Goal: Task Accomplishment & Management: Complete application form

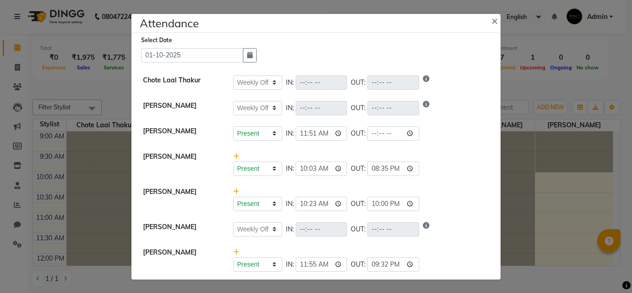
select select "W"
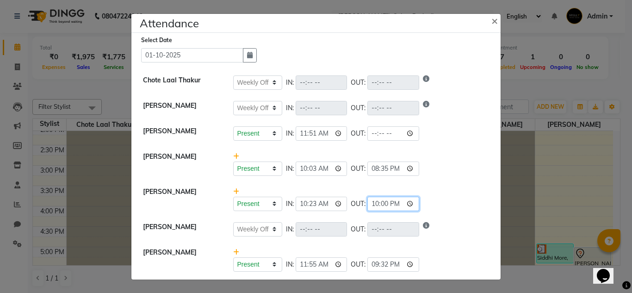
click at [388, 205] on input "22:00" at bounding box center [393, 204] width 52 height 14
type input "22:40"
click at [460, 143] on li "[PERSON_NAME] Present Absent Late Half Day Weekly Off IN: 11:51 OUT:" at bounding box center [316, 134] width 365 height 26
select select "W"
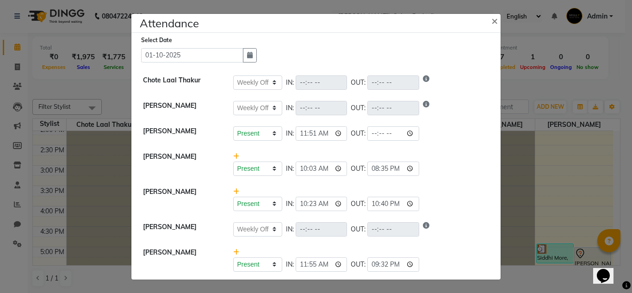
select select "W"
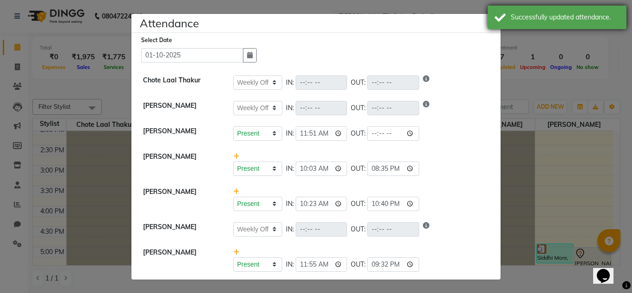
click at [494, 26] on div "Successfully updated attendance." at bounding box center [557, 18] width 139 height 24
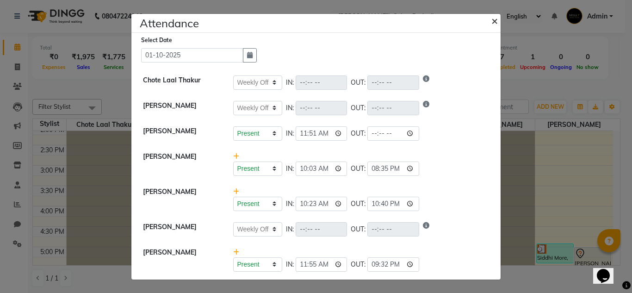
click at [498, 24] on button "×" at bounding box center [495, 20] width 23 height 26
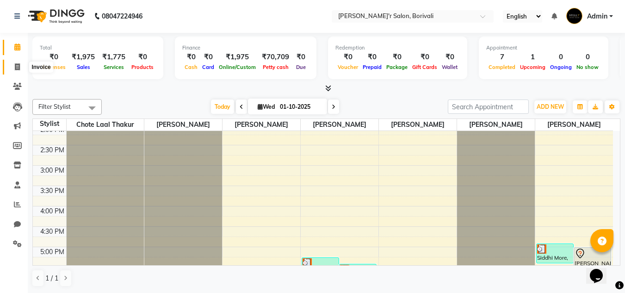
click at [12, 62] on span at bounding box center [17, 67] width 16 height 11
select select "8737"
select select "service"
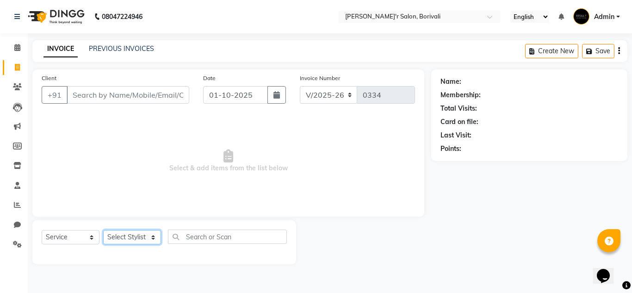
click at [113, 238] on select "Select Stylist [PERSON_NAME] Chote Laal [PERSON_NAME] [PERSON_NAME] [PERSON_NAM…" at bounding box center [132, 237] width 58 height 14
select select "89314"
click at [103, 230] on select "Select Stylist [PERSON_NAME] Chote Laal [PERSON_NAME] [PERSON_NAME] [PERSON_NAM…" at bounding box center [132, 237] width 58 height 14
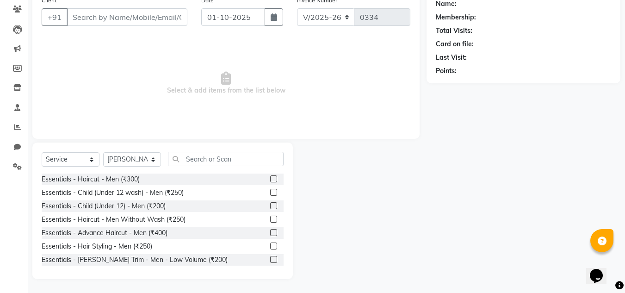
click at [270, 220] on label at bounding box center [273, 219] width 7 height 7
click at [270, 220] on input "checkbox" at bounding box center [273, 220] width 6 height 6
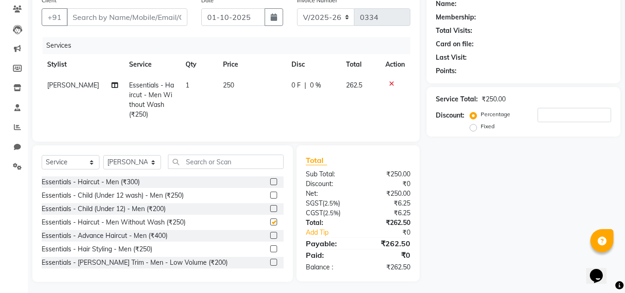
checkbox input "false"
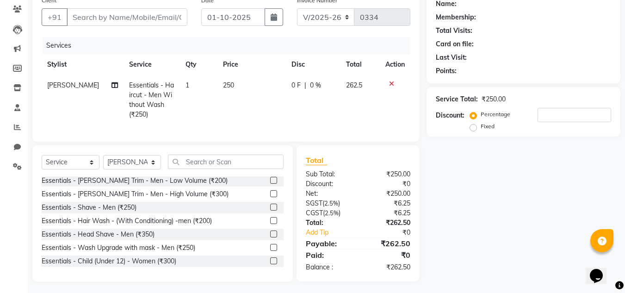
scroll to position [93, 0]
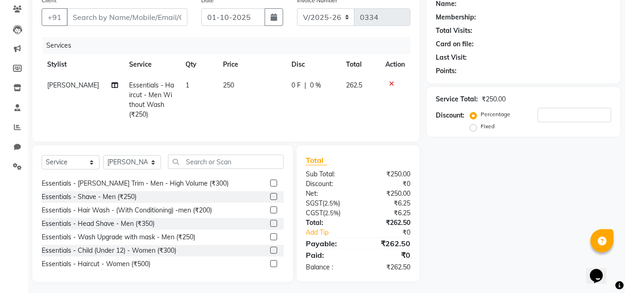
click at [270, 186] on label at bounding box center [273, 183] width 7 height 7
click at [270, 186] on input "checkbox" at bounding box center [273, 183] width 6 height 6
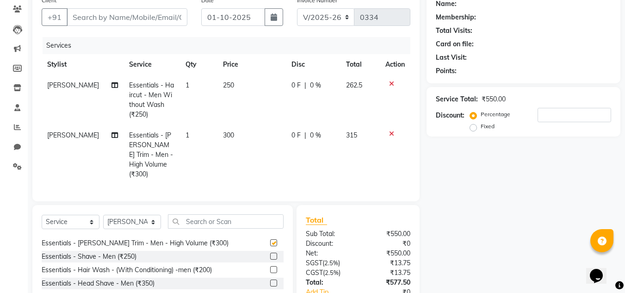
checkbox input "false"
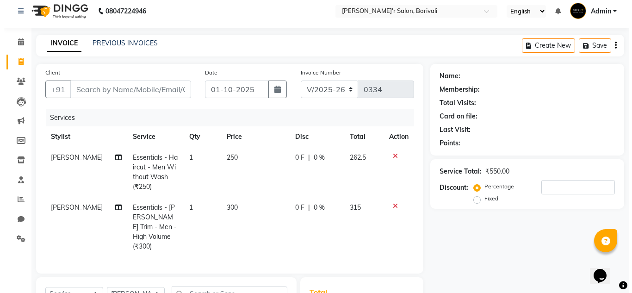
scroll to position [0, 0]
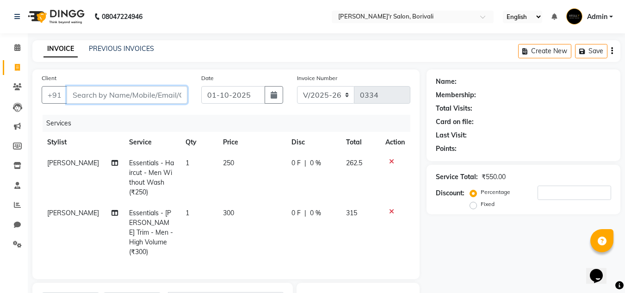
click at [90, 95] on input "Client" at bounding box center [127, 95] width 121 height 18
type input "A"
type input "0"
type input "APURA"
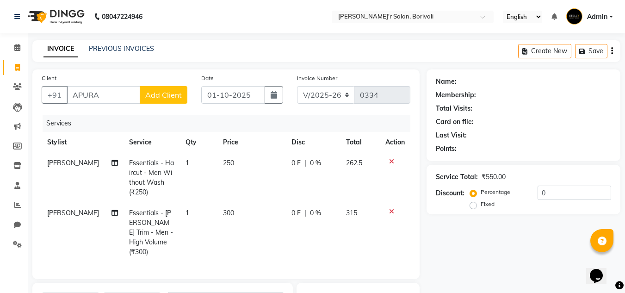
click at [168, 94] on span "Add Client" at bounding box center [163, 94] width 37 height 9
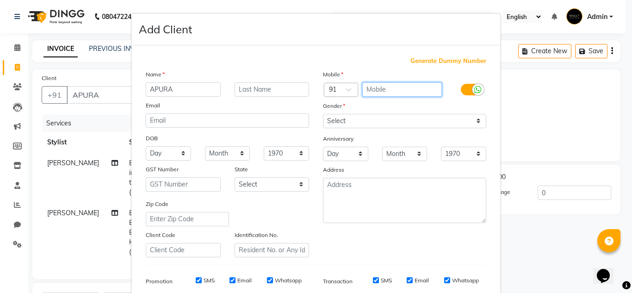
click at [397, 87] on input "text" at bounding box center [402, 89] width 80 height 14
type input "8970022432"
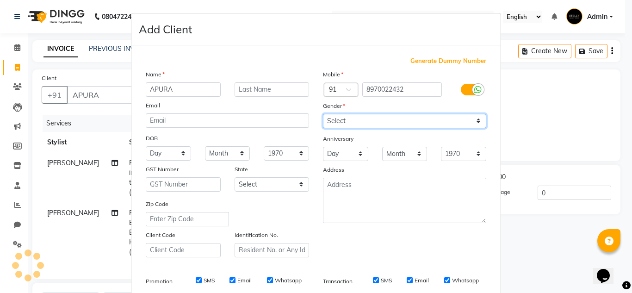
click at [373, 123] on select "Select [DEMOGRAPHIC_DATA] [DEMOGRAPHIC_DATA] Other Prefer Not To Say" at bounding box center [404, 121] width 163 height 14
select select "[DEMOGRAPHIC_DATA]"
click at [323, 114] on select "Select [DEMOGRAPHIC_DATA] [DEMOGRAPHIC_DATA] Other Prefer Not To Say" at bounding box center [404, 121] width 163 height 14
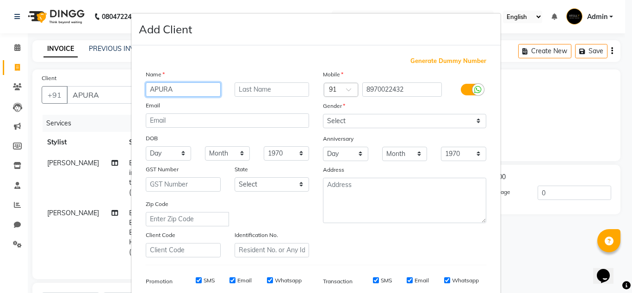
click at [201, 86] on input "APURA" at bounding box center [183, 89] width 75 height 14
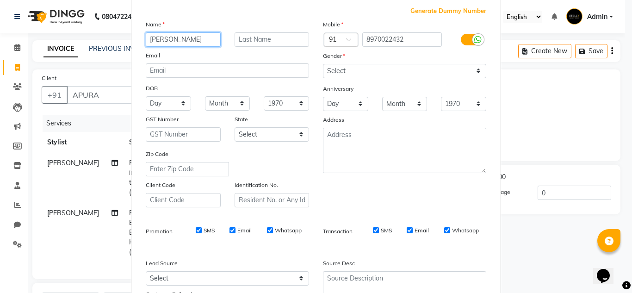
scroll to position [42, 0]
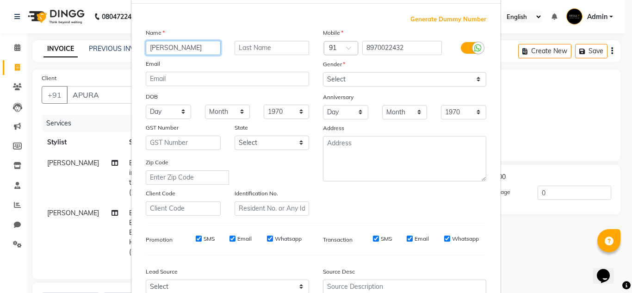
type input "[PERSON_NAME]"
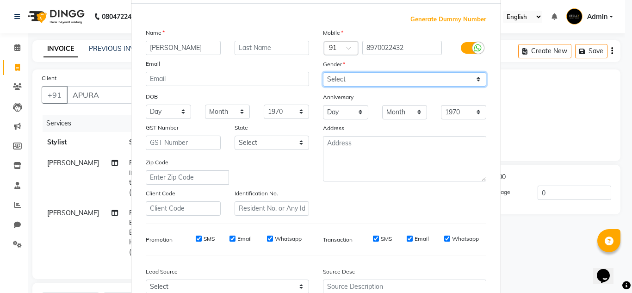
click at [367, 76] on select "Select [DEMOGRAPHIC_DATA] [DEMOGRAPHIC_DATA] Other Prefer Not To Say" at bounding box center [404, 79] width 163 height 14
select select "[DEMOGRAPHIC_DATA]"
click at [323, 72] on select "Select [DEMOGRAPHIC_DATA] [DEMOGRAPHIC_DATA] Other Prefer Not To Say" at bounding box center [404, 79] width 163 height 14
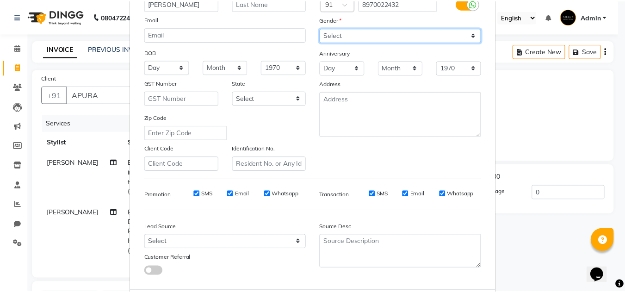
scroll to position [134, 0]
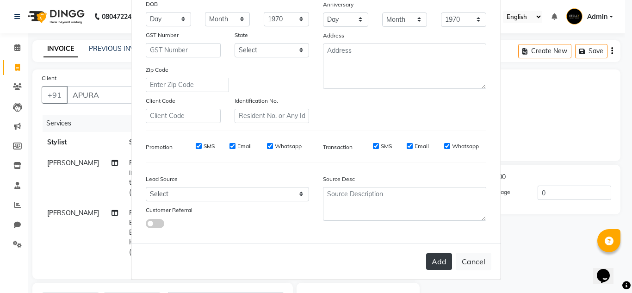
click at [438, 256] on button "Add" at bounding box center [439, 261] width 26 height 17
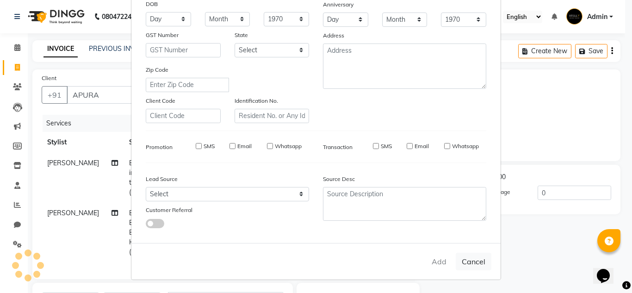
type input "8970022432"
select select
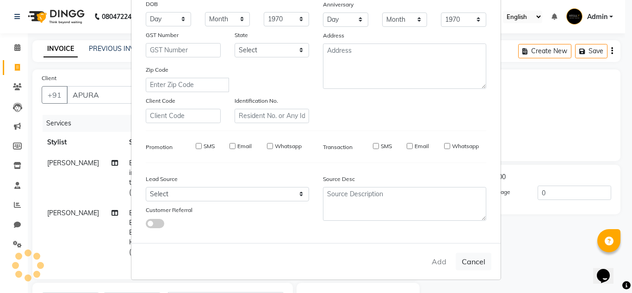
select select
checkbox input "false"
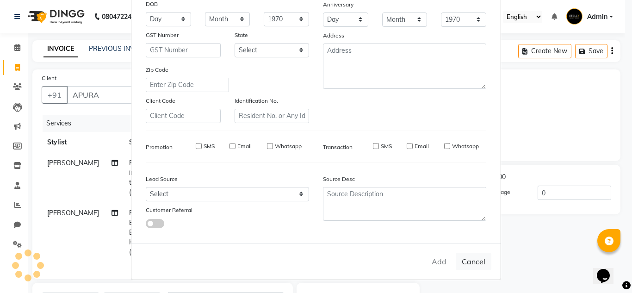
checkbox input "false"
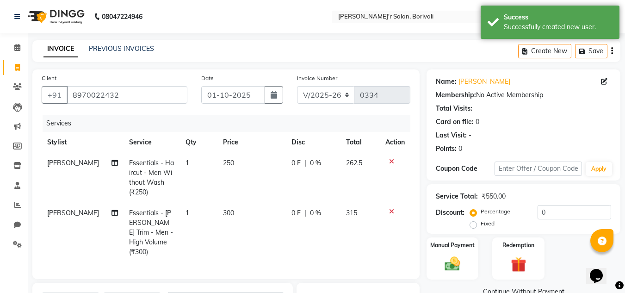
scroll to position [137, 0]
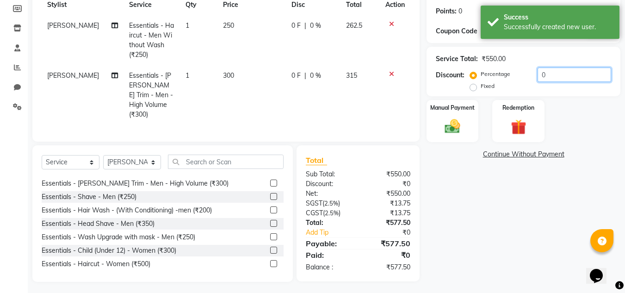
click at [556, 75] on input "0" at bounding box center [575, 75] width 74 height 14
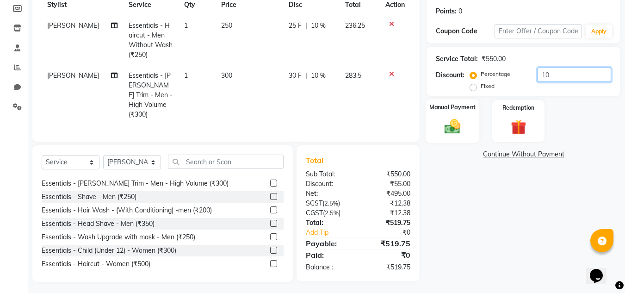
type input "10"
click at [451, 122] on img at bounding box center [453, 126] width 26 height 19
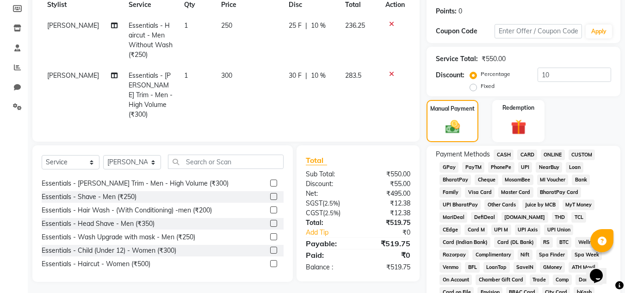
click at [452, 168] on span "GPay" at bounding box center [449, 167] width 19 height 11
click at [529, 151] on span "CARD" at bounding box center [527, 154] width 20 height 11
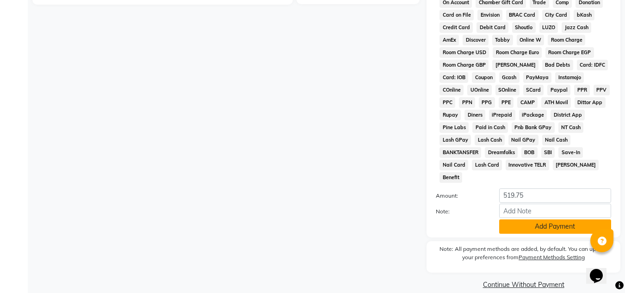
click at [529, 219] on button "Add Payment" at bounding box center [555, 226] width 112 height 14
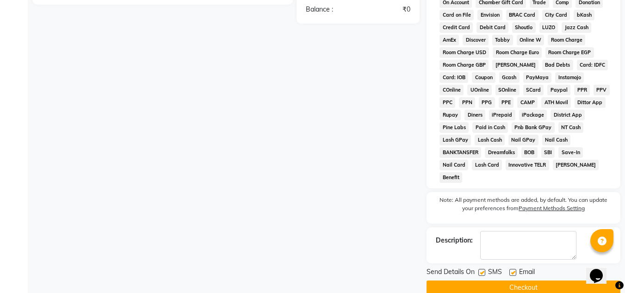
scroll to position [418, 0]
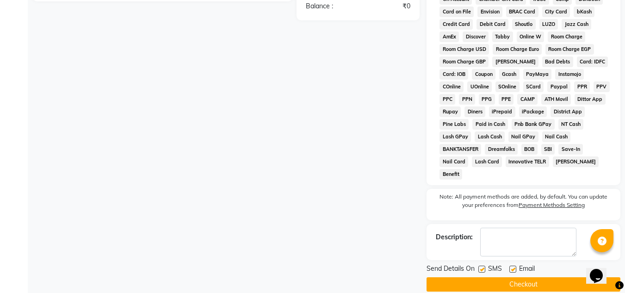
click at [497, 277] on button "Checkout" at bounding box center [524, 284] width 194 height 14
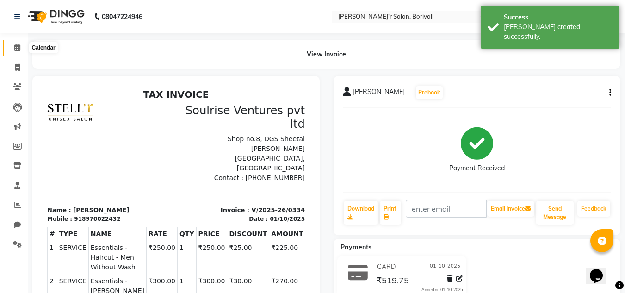
click at [21, 46] on span at bounding box center [17, 48] width 16 height 11
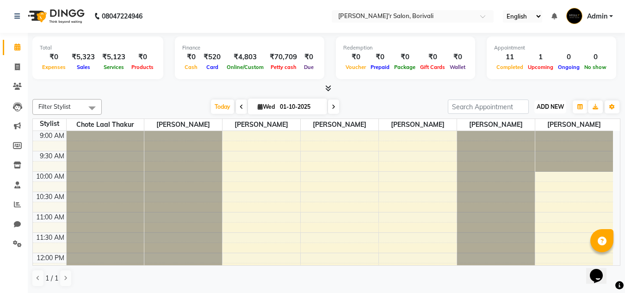
click at [561, 110] on button "ADD NEW Toggle Dropdown" at bounding box center [551, 106] width 32 height 13
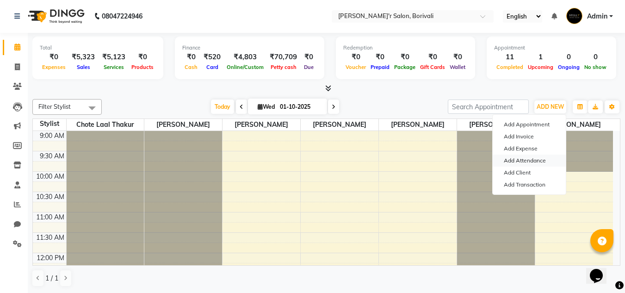
click at [532, 159] on link "Add Attendance" at bounding box center [529, 161] width 73 height 12
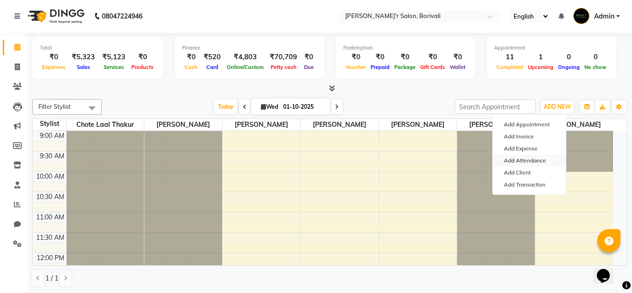
select select "W"
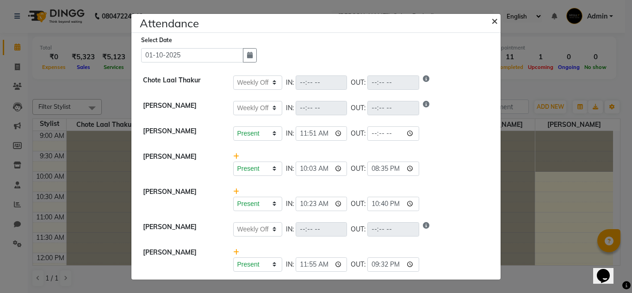
click at [491, 19] on span "×" at bounding box center [494, 20] width 6 height 14
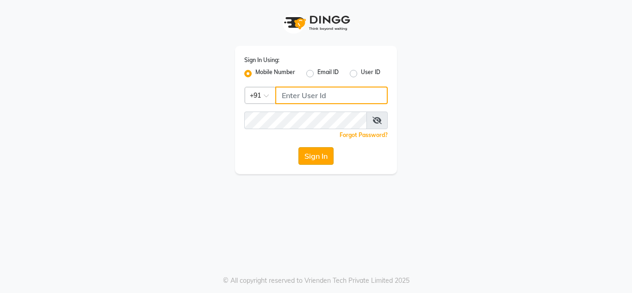
type input "7738947693"
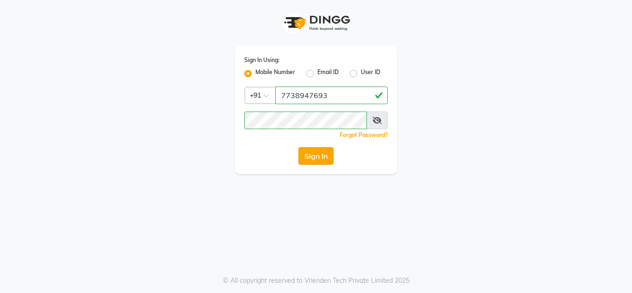
click at [321, 150] on button "Sign In" at bounding box center [315, 156] width 35 height 18
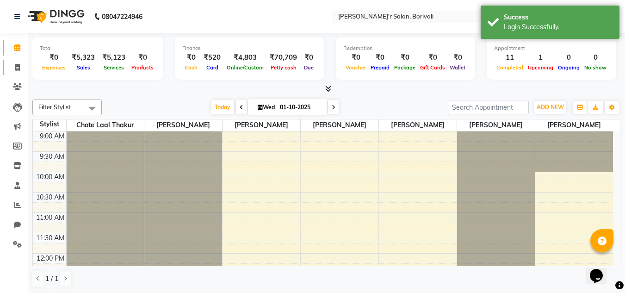
click at [18, 73] on link "Invoice" at bounding box center [14, 67] width 22 height 15
select select "8737"
select select "service"
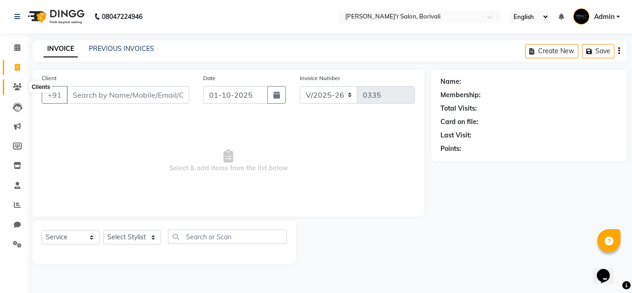
click at [17, 90] on span at bounding box center [17, 87] width 16 height 11
